Goal: Information Seeking & Learning: Learn about a topic

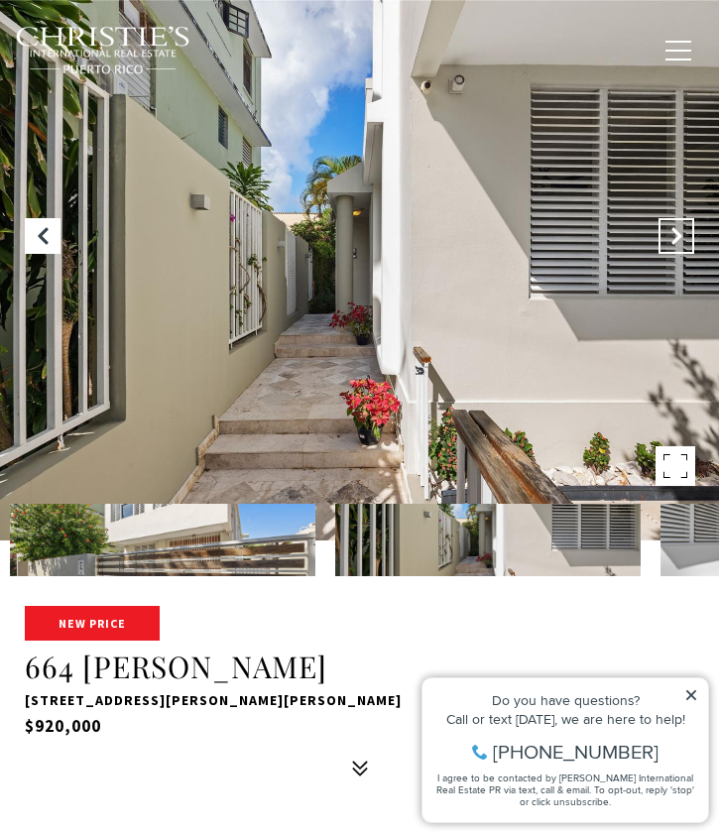
click at [681, 235] on icon "Next Slide" at bounding box center [676, 236] width 20 height 20
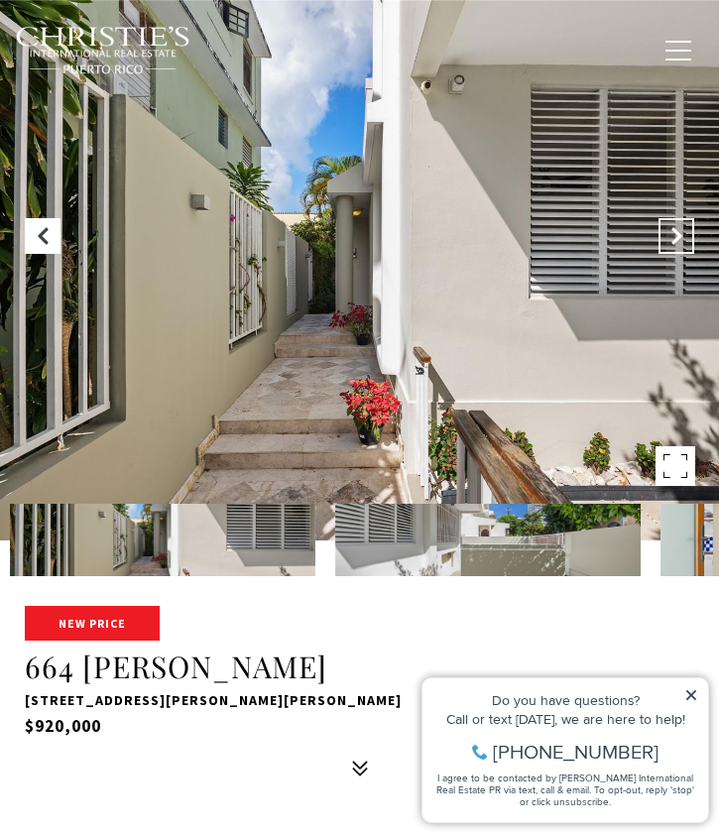
click at [681, 235] on icon "Next Slide" at bounding box center [676, 236] width 20 height 20
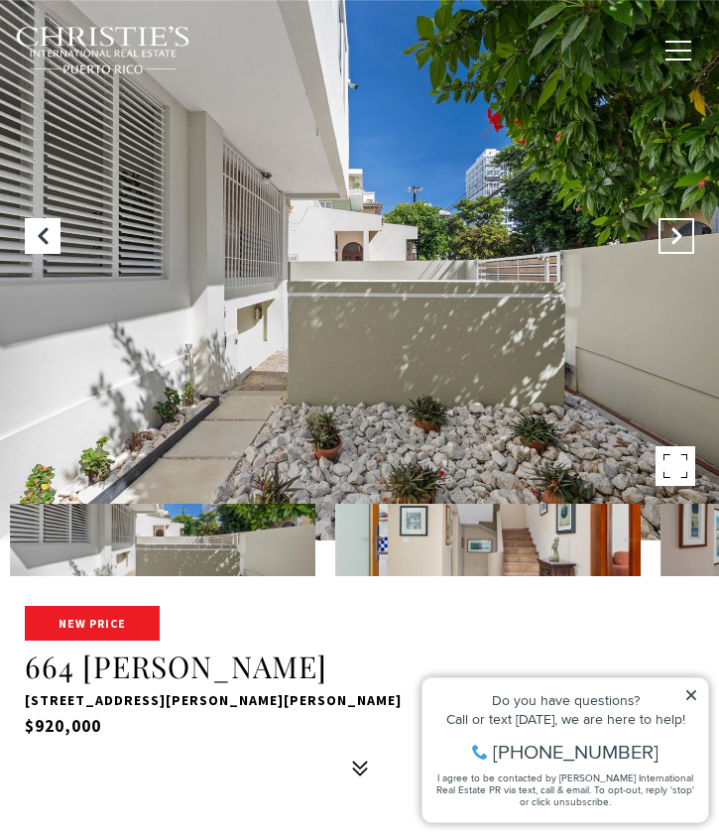
click at [681, 235] on icon "Next Slide" at bounding box center [676, 236] width 20 height 20
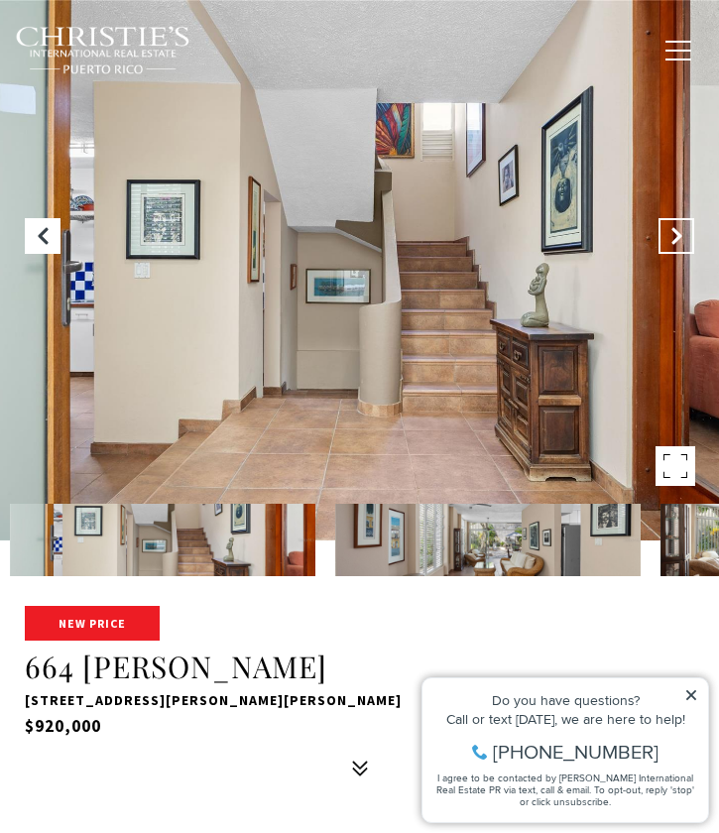
click at [681, 235] on icon "Next Slide" at bounding box center [676, 236] width 20 height 20
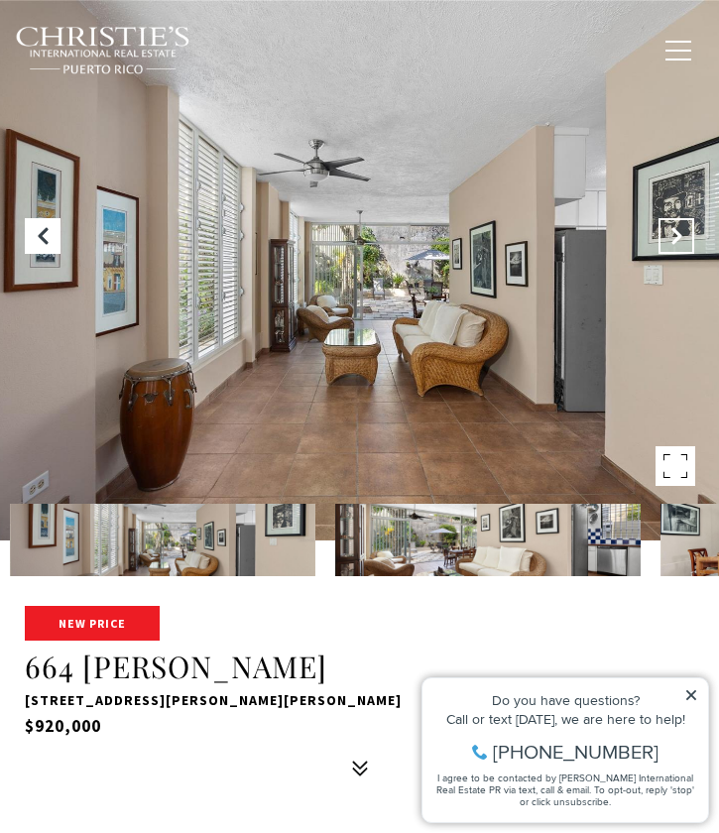
click at [681, 235] on icon "Next Slide" at bounding box center [676, 236] width 20 height 20
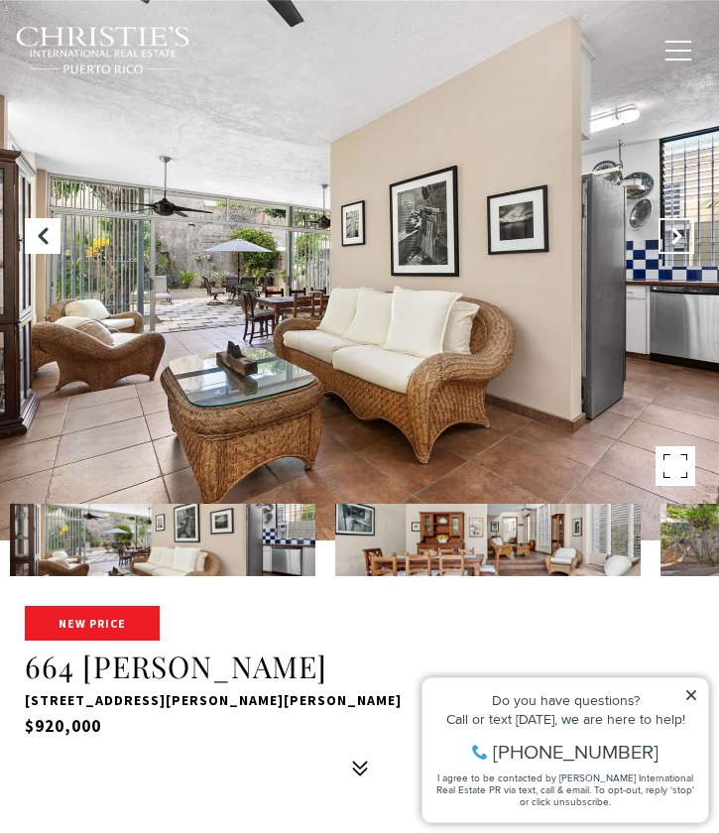
click at [681, 235] on icon "Next Slide" at bounding box center [676, 236] width 20 height 20
